Goal: Information Seeking & Learning: Learn about a topic

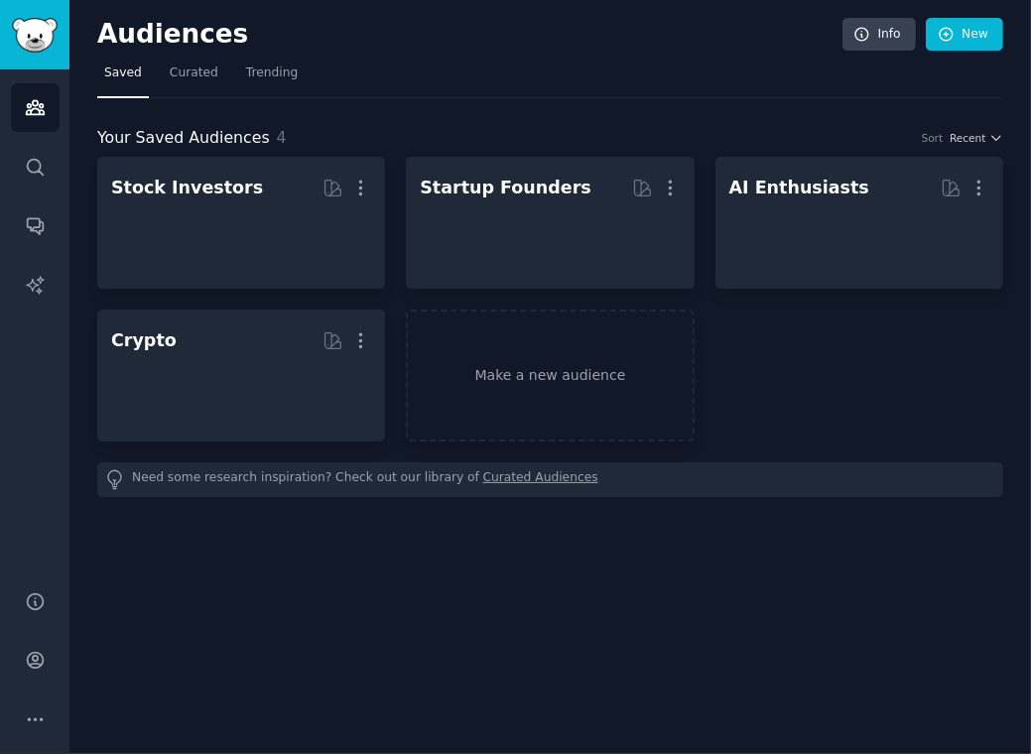
click at [370, 4] on div "Audiences Info New Saved Curated Trending Your Saved Audiences 4 Sort Recent St…" at bounding box center [549, 377] width 961 height 754
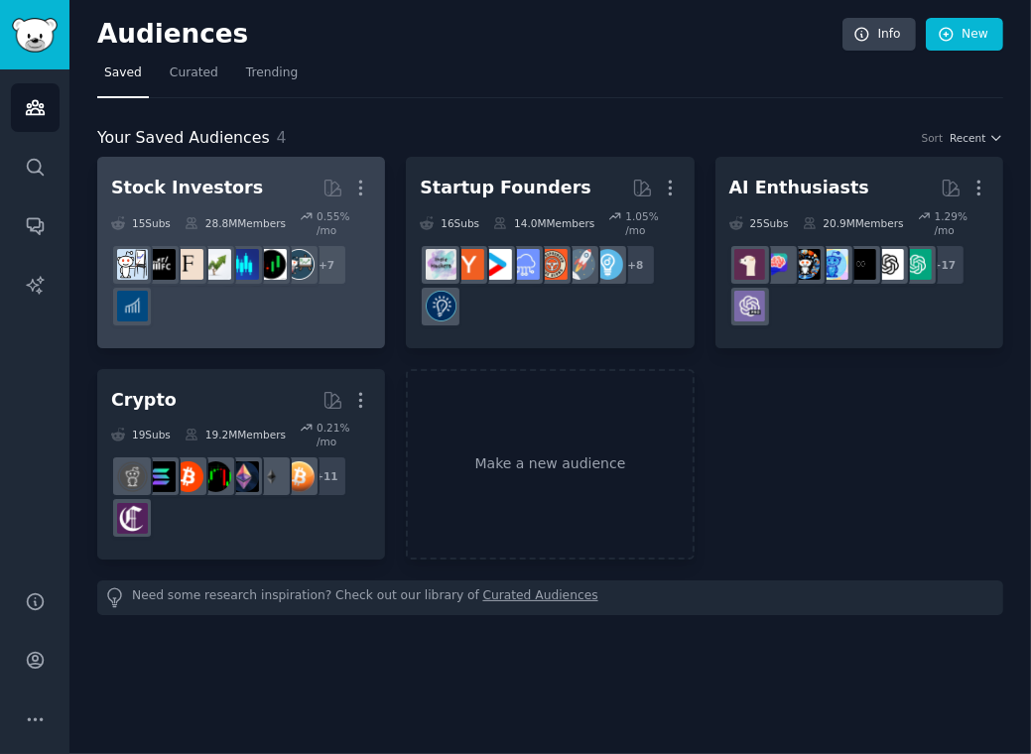
click at [237, 279] on div "+ 7" at bounding box center [241, 285] width 260 height 83
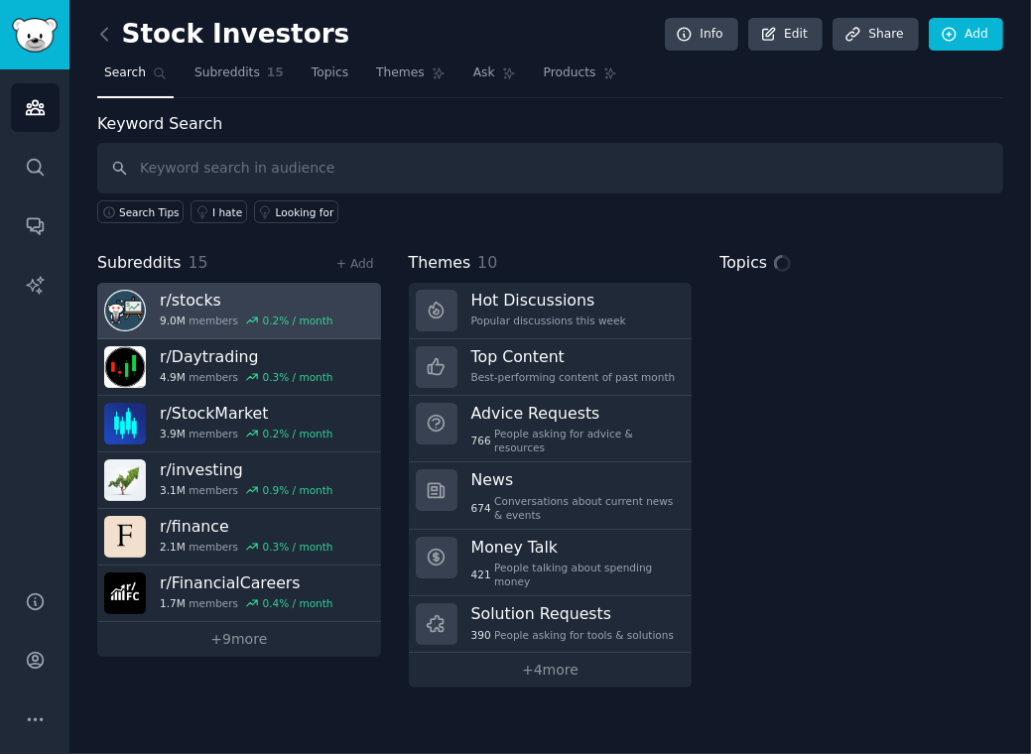
click at [267, 305] on h3 "r/ stocks" at bounding box center [247, 300] width 174 height 21
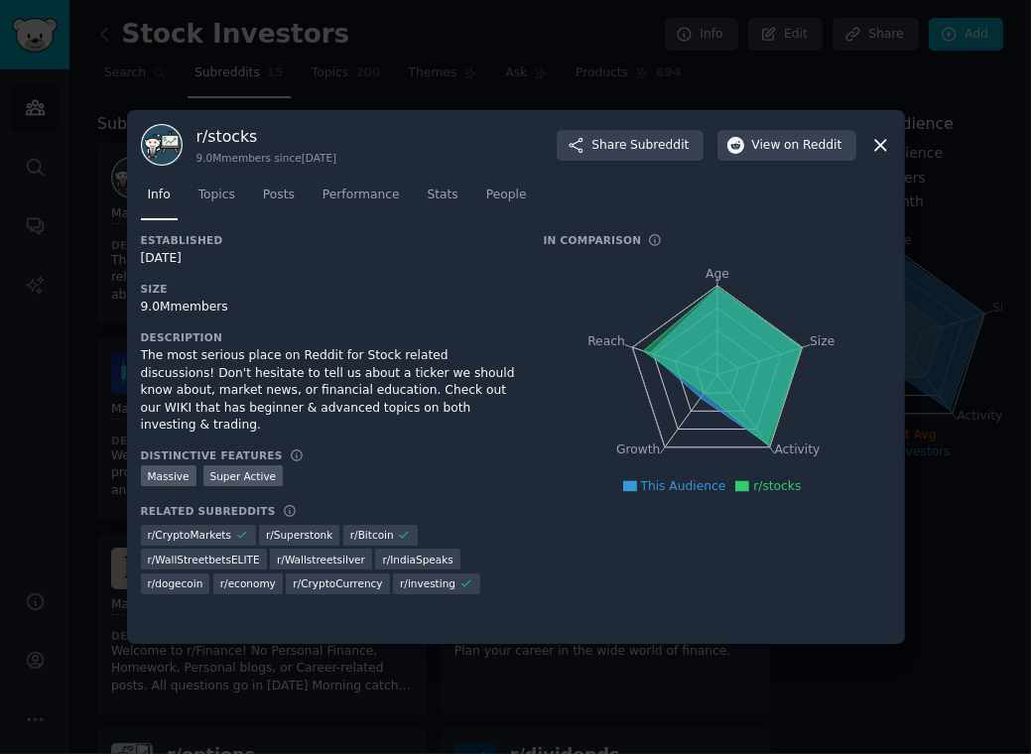
click at [875, 155] on icon at bounding box center [880, 145] width 21 height 21
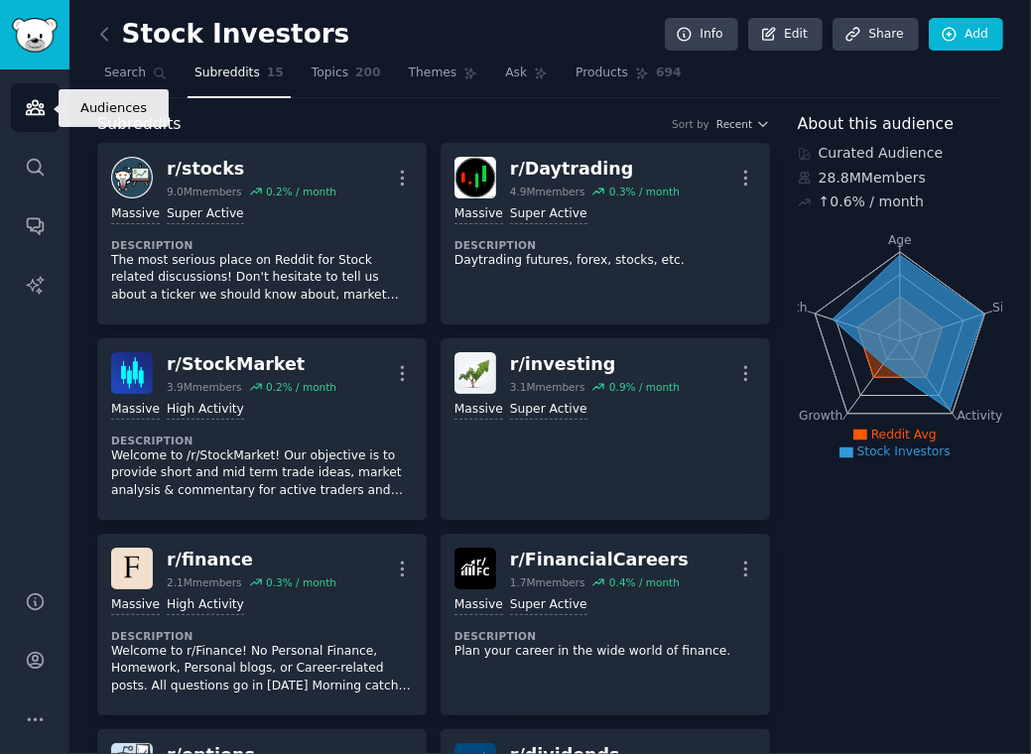
click at [41, 117] on icon "Sidebar" at bounding box center [35, 107] width 21 height 21
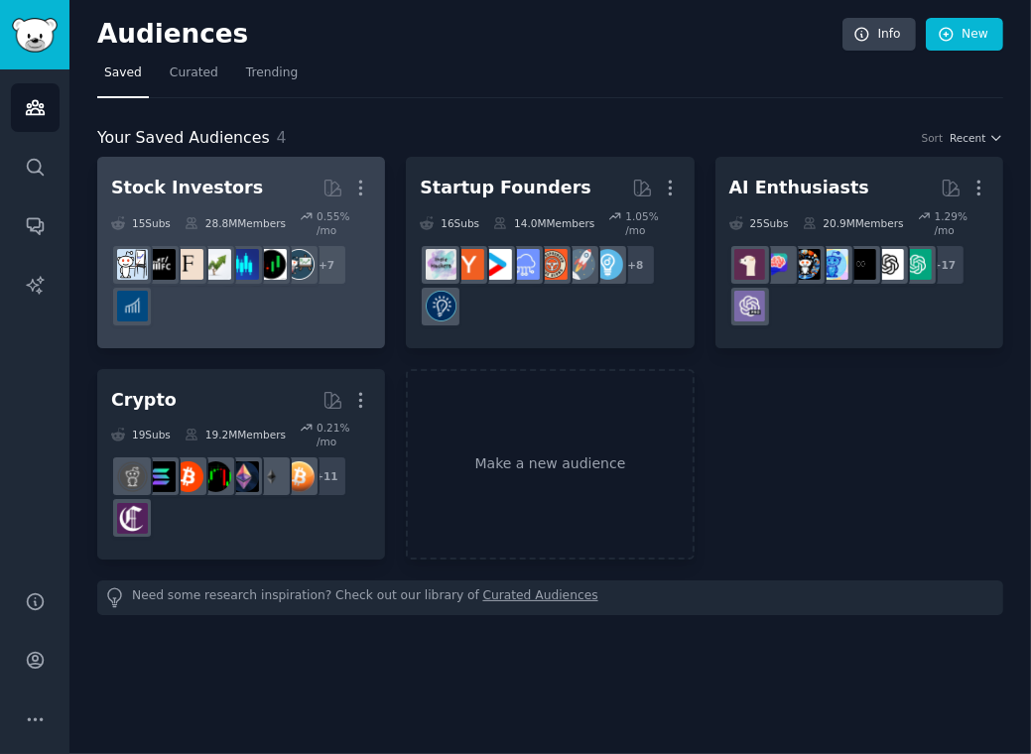
click at [372, 183] on link "Stock Investors Curated by GummySearch More 15 Sub s 28.8M Members 0.55 % /mo +…" at bounding box center [241, 252] width 288 height 191
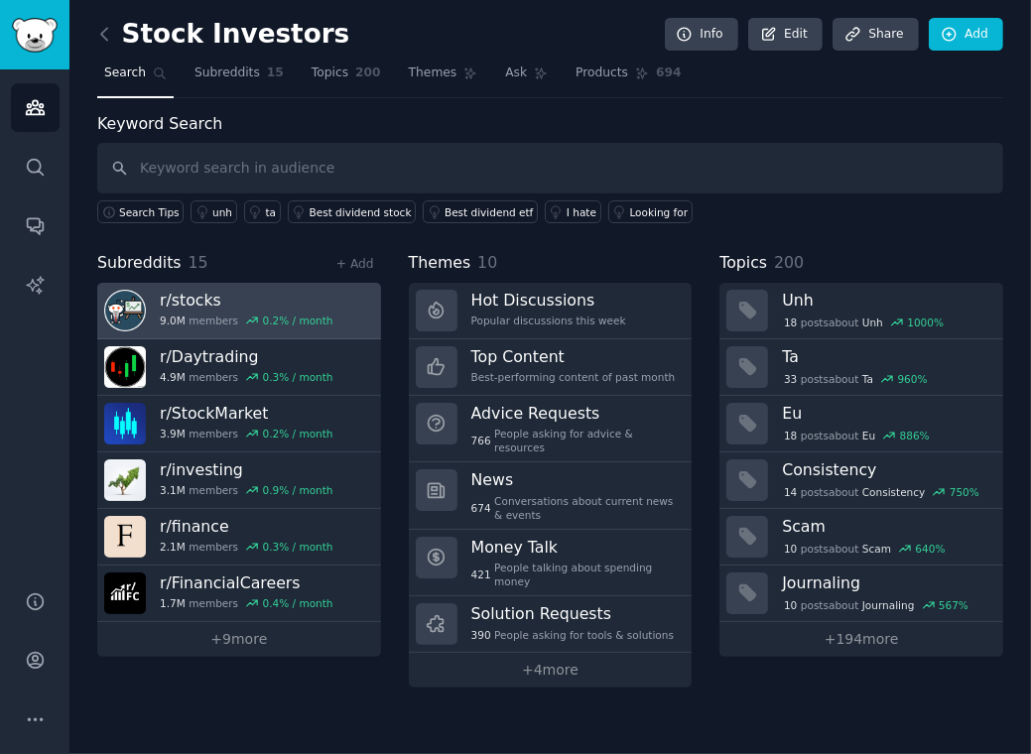
click at [238, 299] on h3 "r/ stocks" at bounding box center [247, 300] width 174 height 21
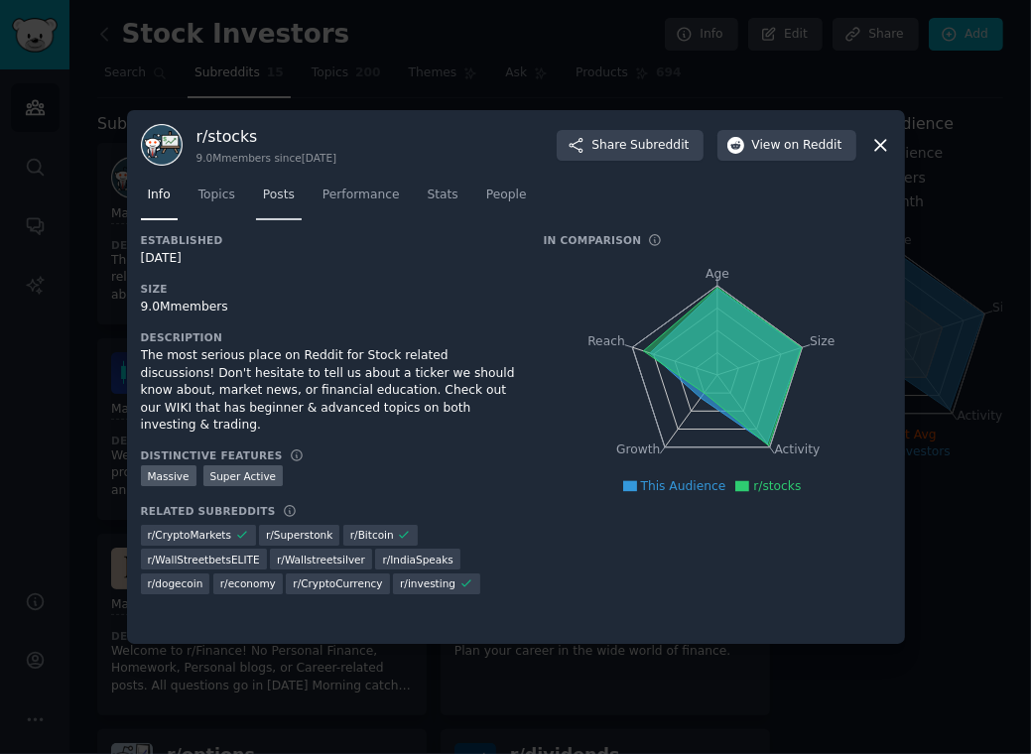
click at [268, 185] on link "Posts" at bounding box center [279, 200] width 46 height 41
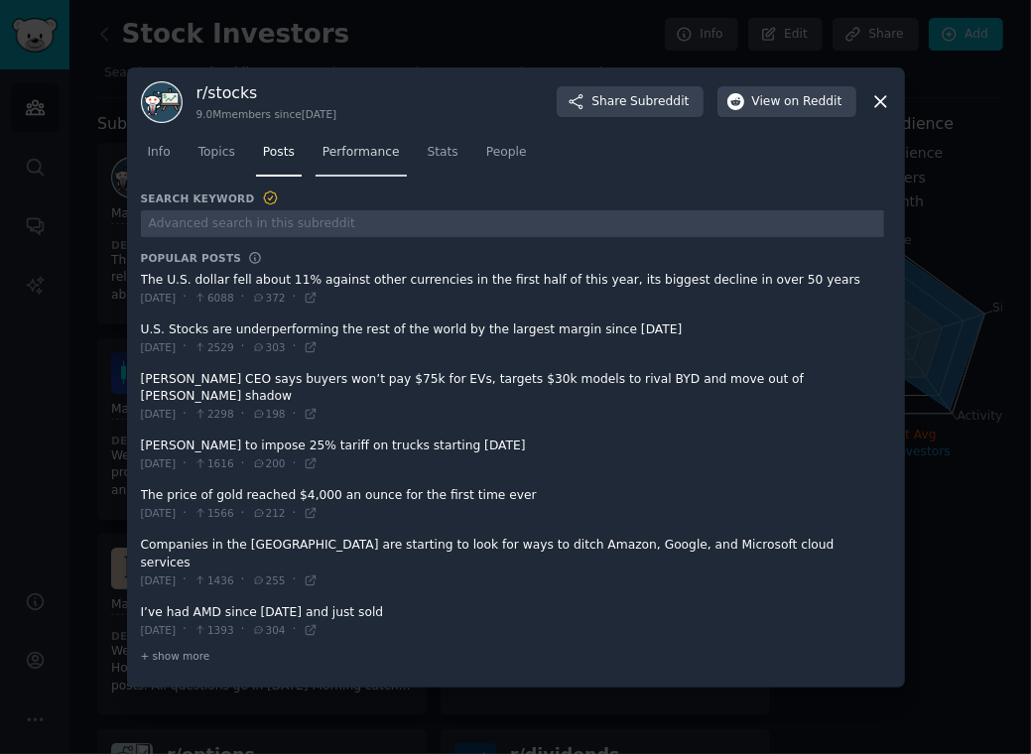
click at [337, 162] on span "Performance" at bounding box center [360, 153] width 77 height 18
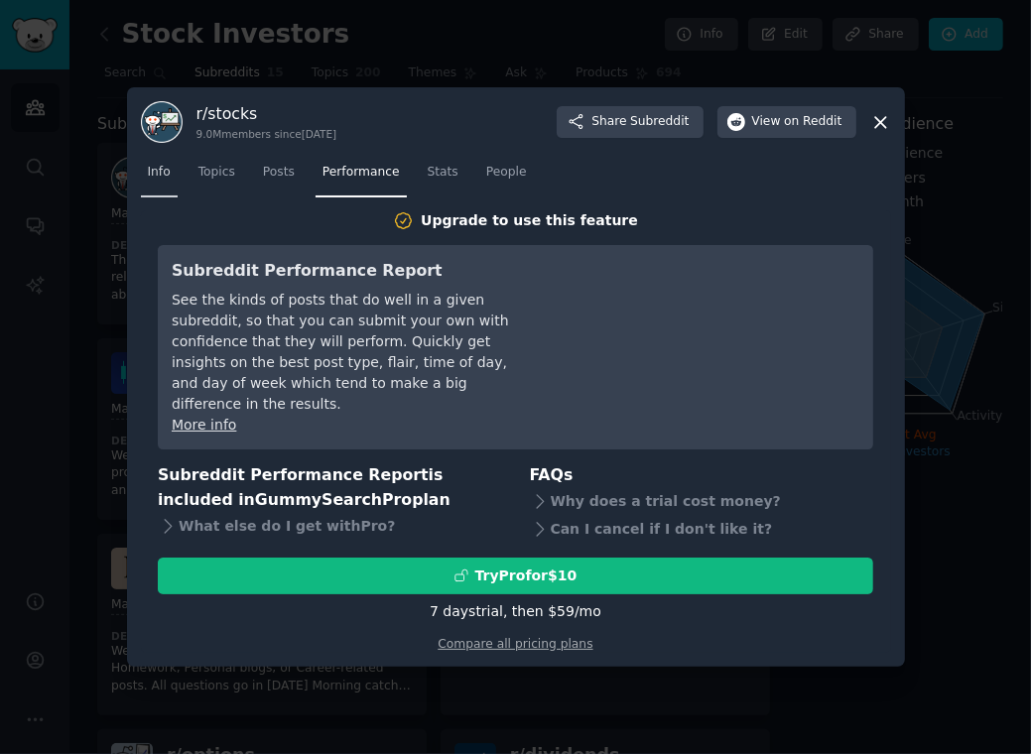
click at [161, 182] on span "Info" at bounding box center [159, 173] width 23 height 18
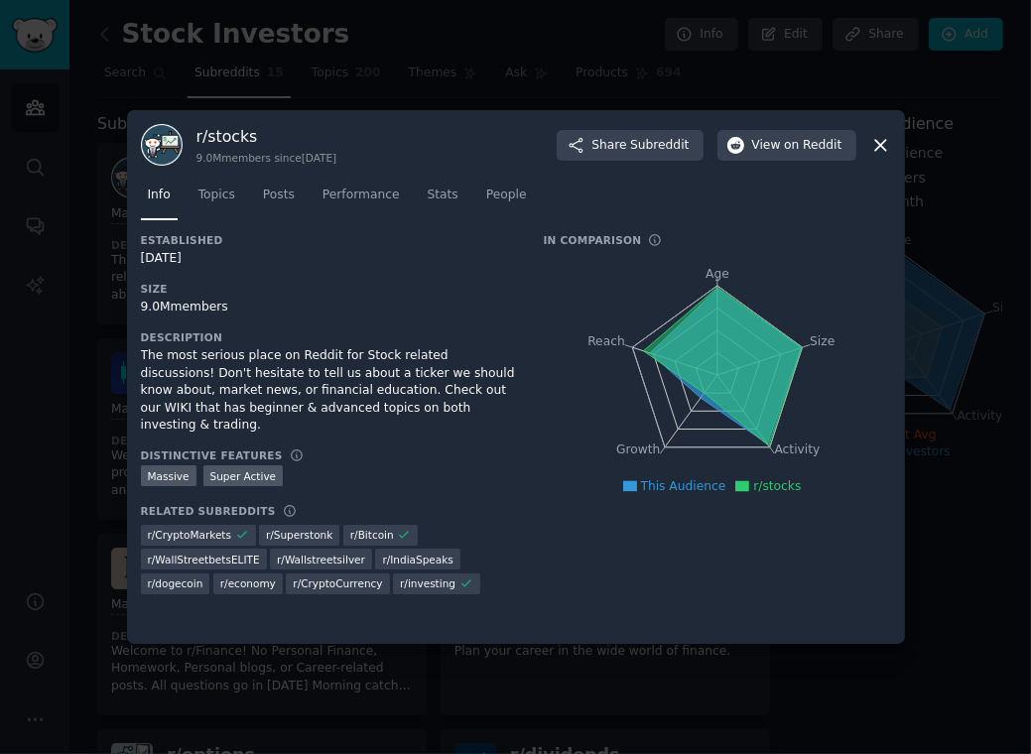
click at [878, 148] on icon at bounding box center [880, 145] width 21 height 21
